Goal: Task Accomplishment & Management: Use online tool/utility

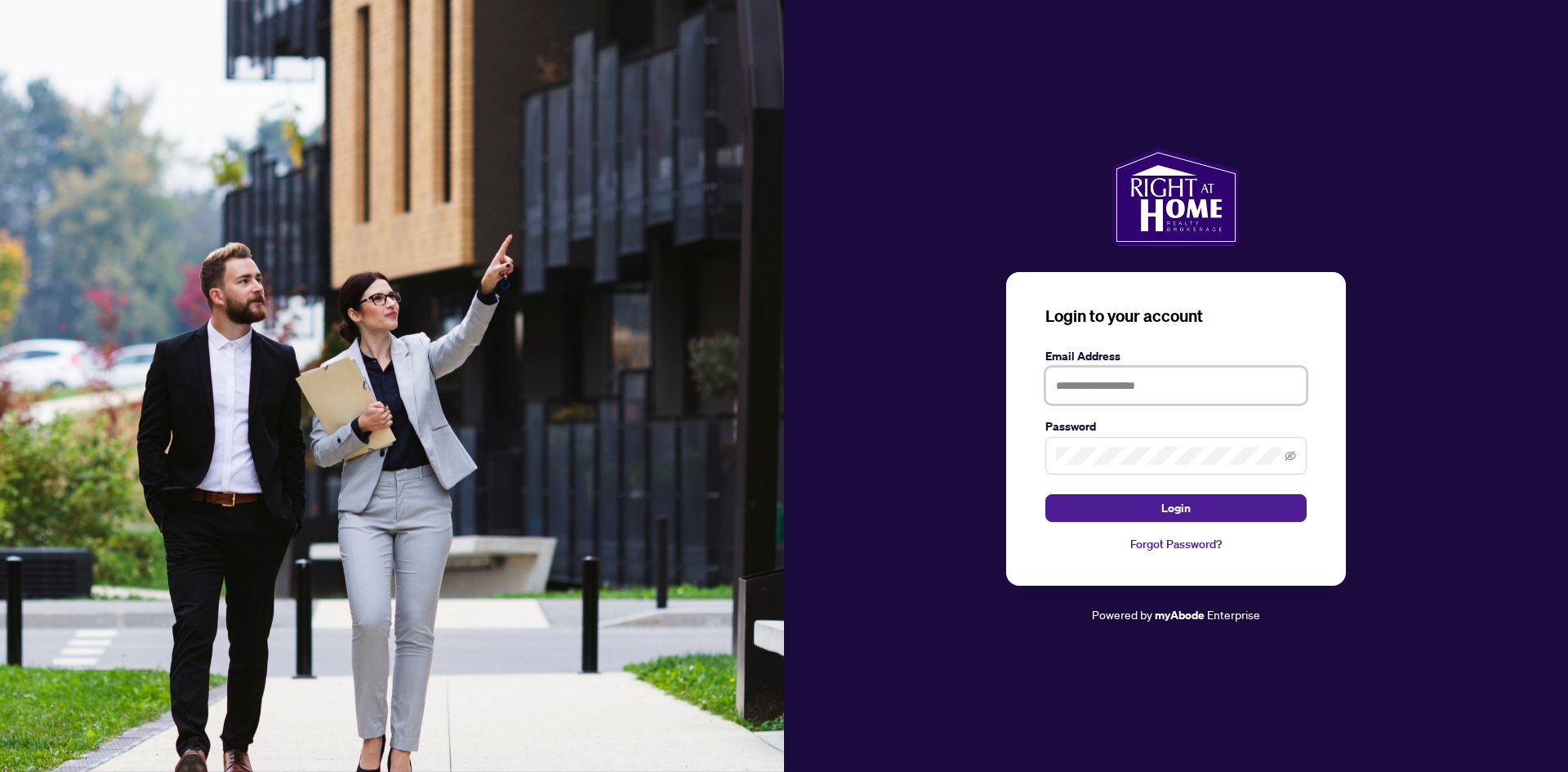
click at [1058, 344] on div "Login to your account Email Address Password Login Forgot Password?" at bounding box center [1176, 428] width 340 height 314
type input "**********"
click at [1132, 505] on button "Login" at bounding box center [1176, 508] width 261 height 27
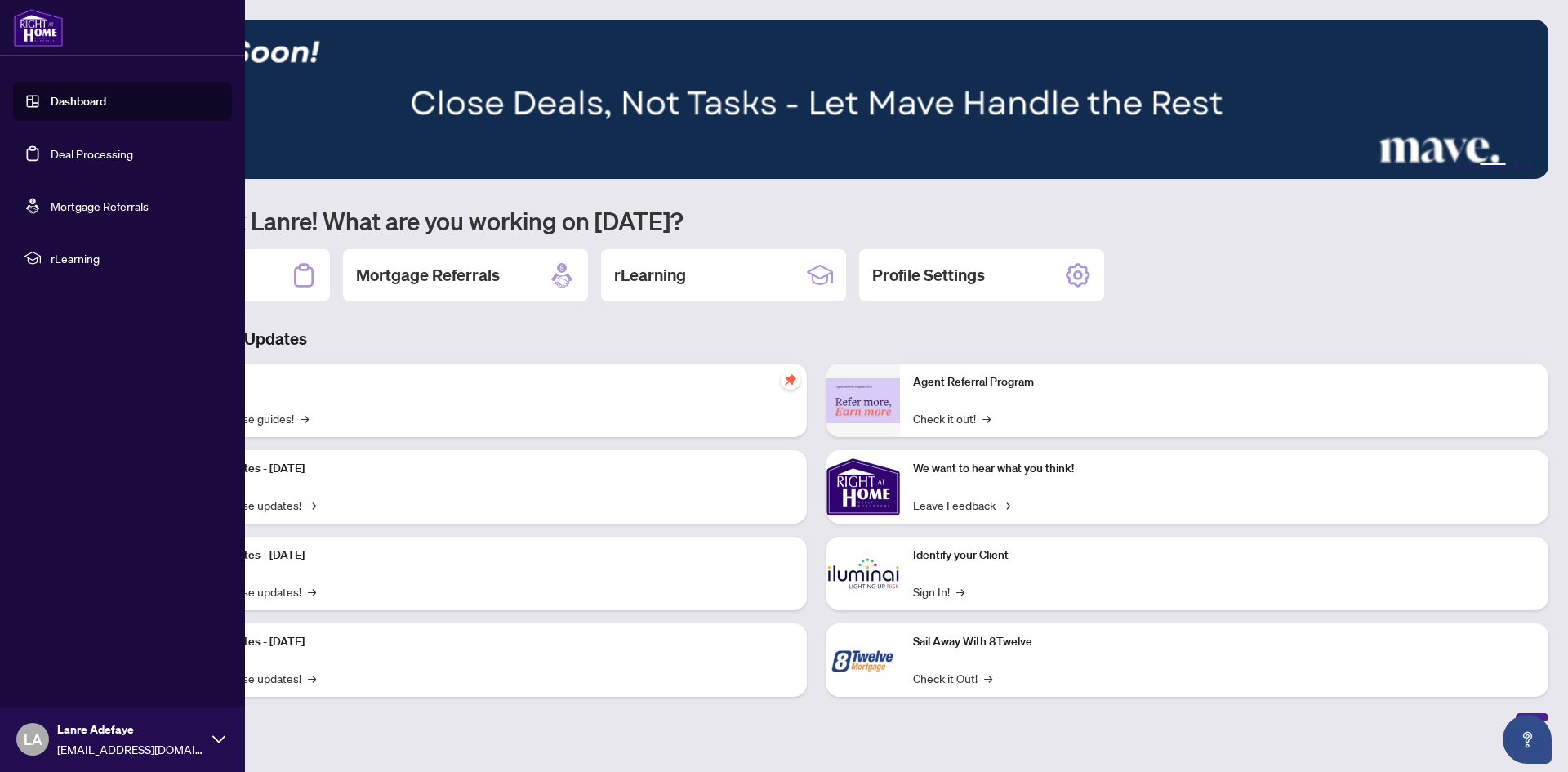
click at [50, 157] on link "Deal Processing" at bounding box center [91, 154] width 82 height 15
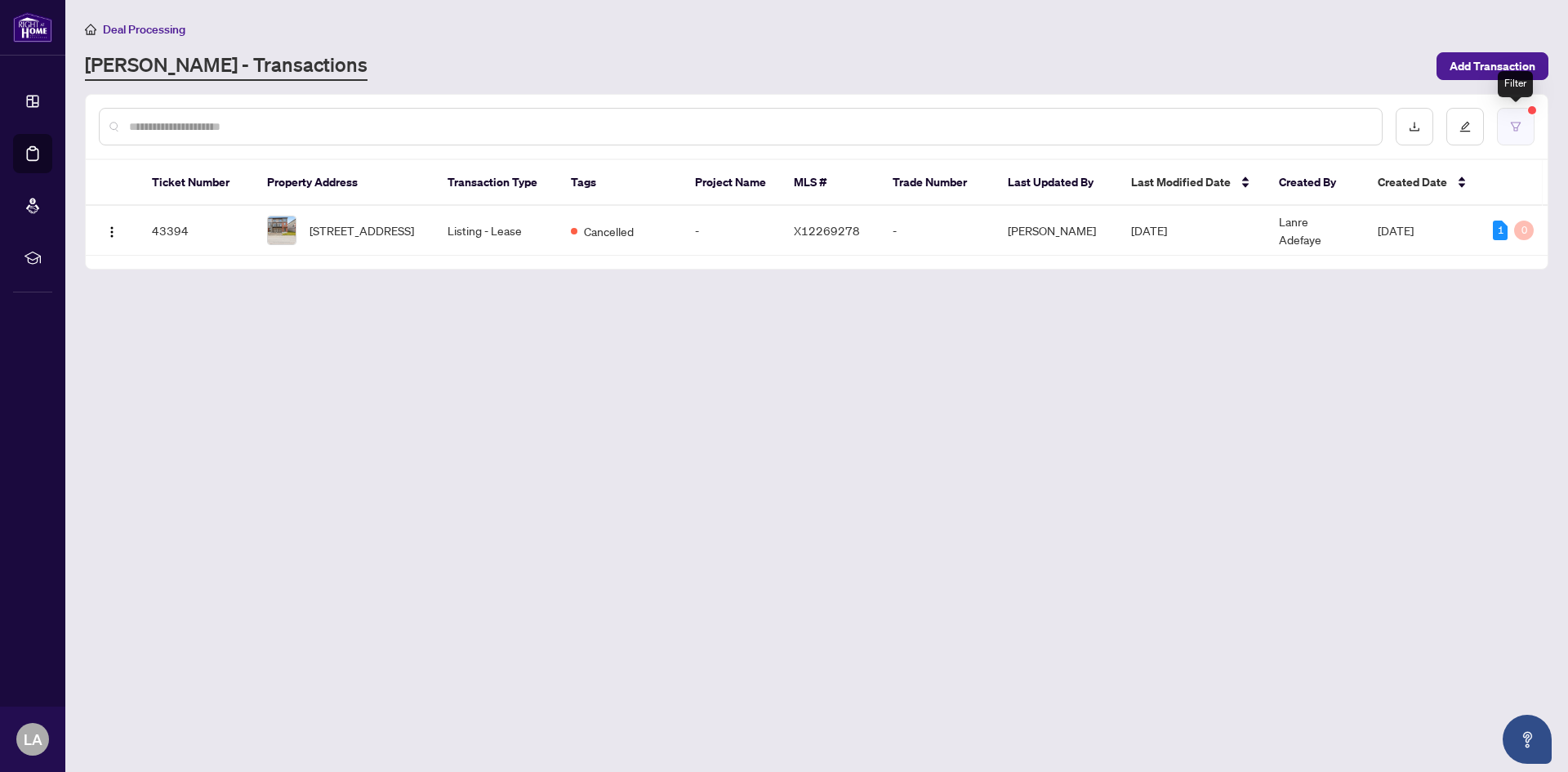
click at [1517, 125] on icon "filter" at bounding box center [1515, 126] width 11 height 11
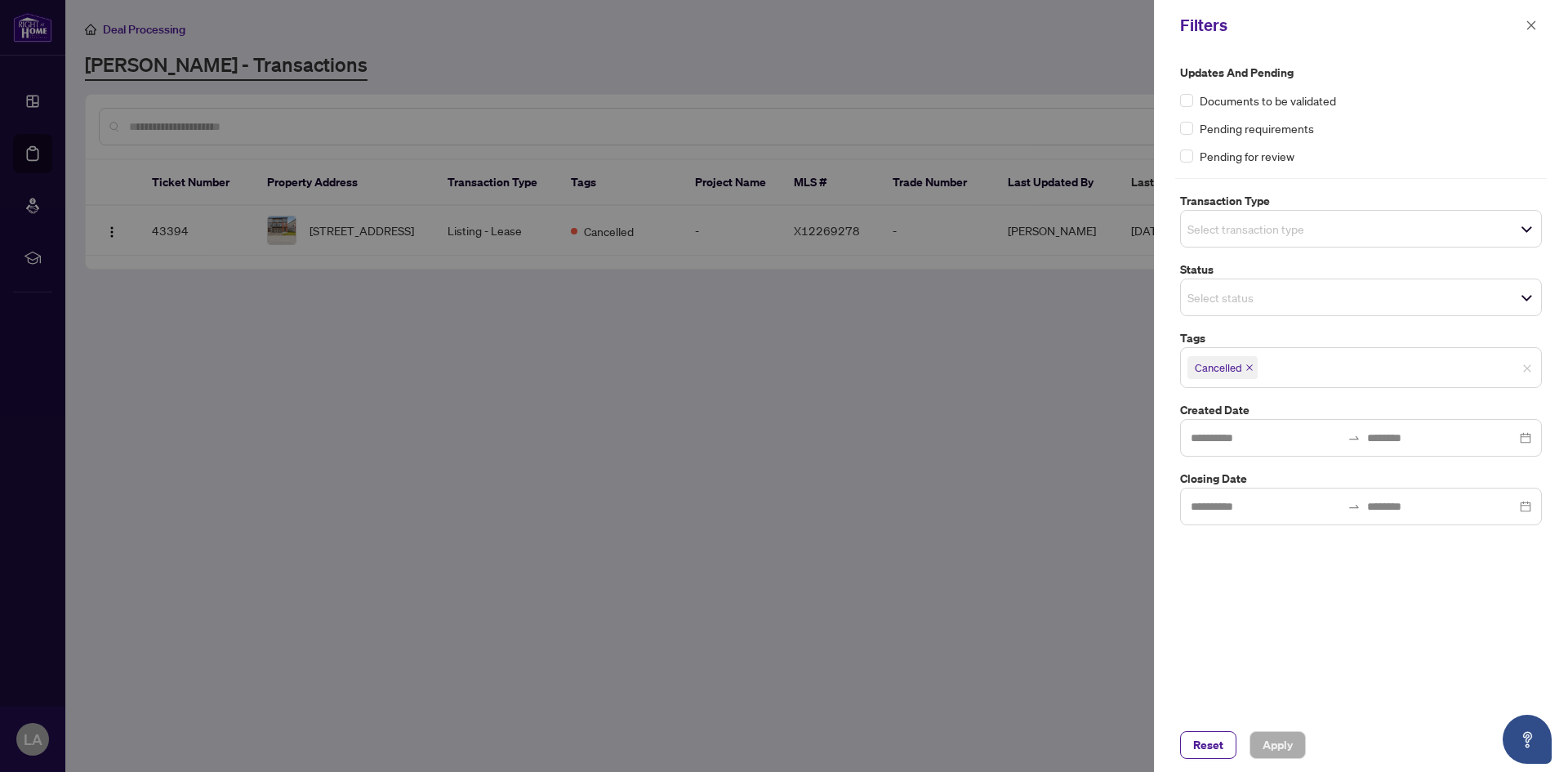
click at [1248, 368] on icon "close" at bounding box center [1249, 367] width 6 height 6
click at [1362, 369] on span "Select tags" at bounding box center [1361, 366] width 360 height 23
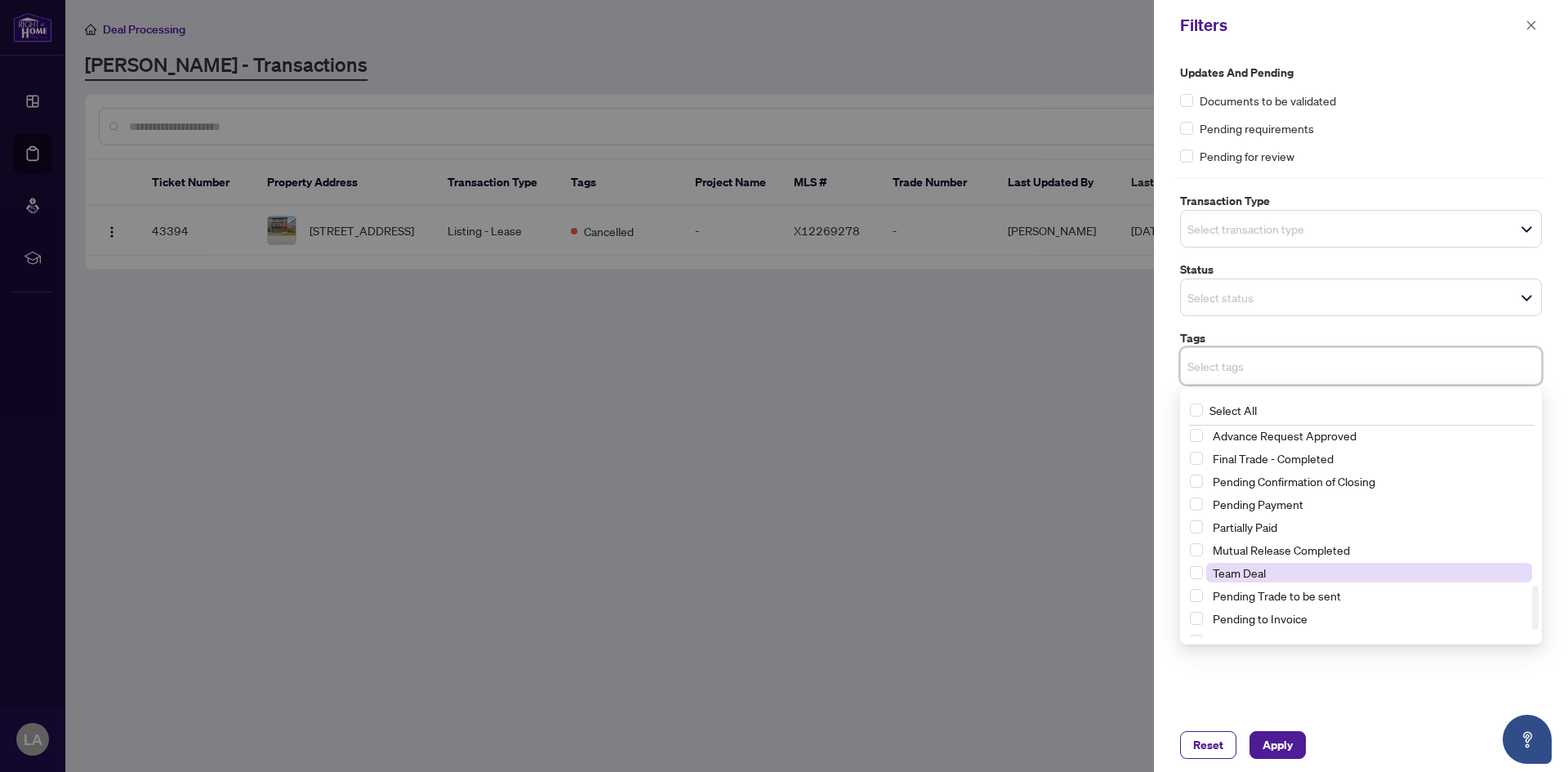
scroll to position [775, 0]
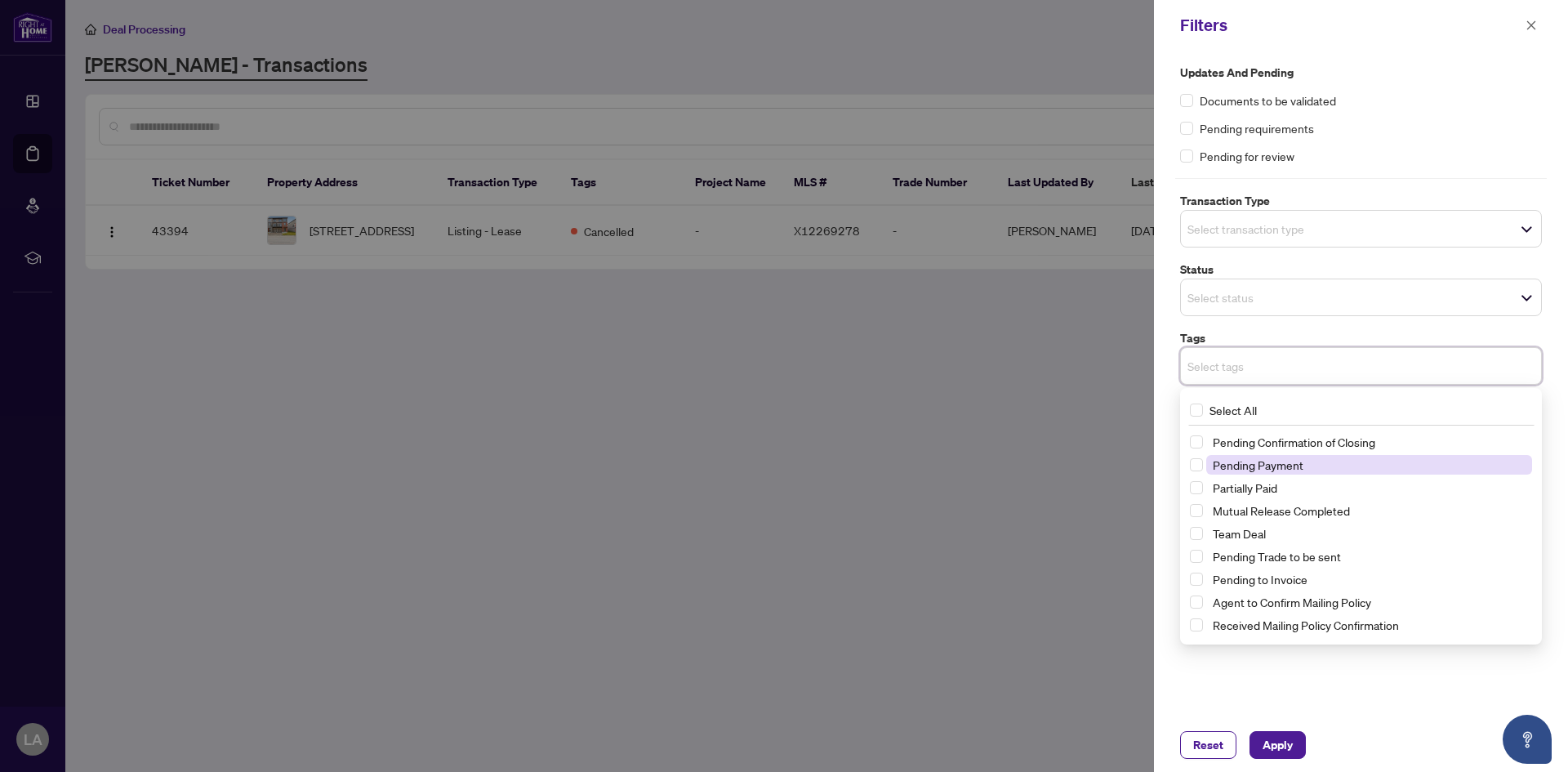
click at [1332, 465] on span "Pending Payment" at bounding box center [1368, 465] width 326 height 19
click at [1284, 746] on span "Apply" at bounding box center [1278, 746] width 30 height 26
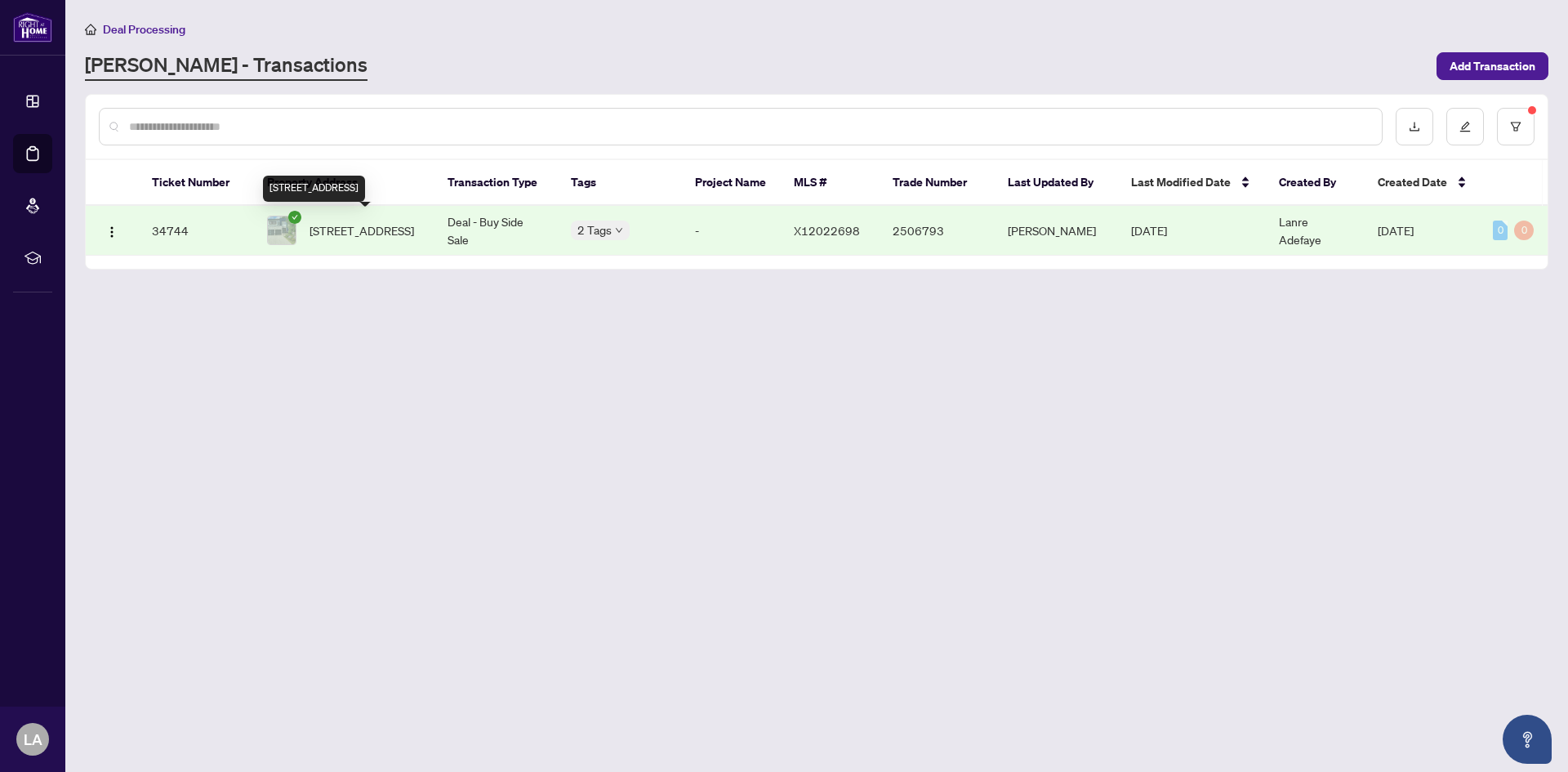
click at [365, 223] on span "[STREET_ADDRESS]" at bounding box center [362, 231] width 104 height 18
